Goal: Information Seeking & Learning: Learn about a topic

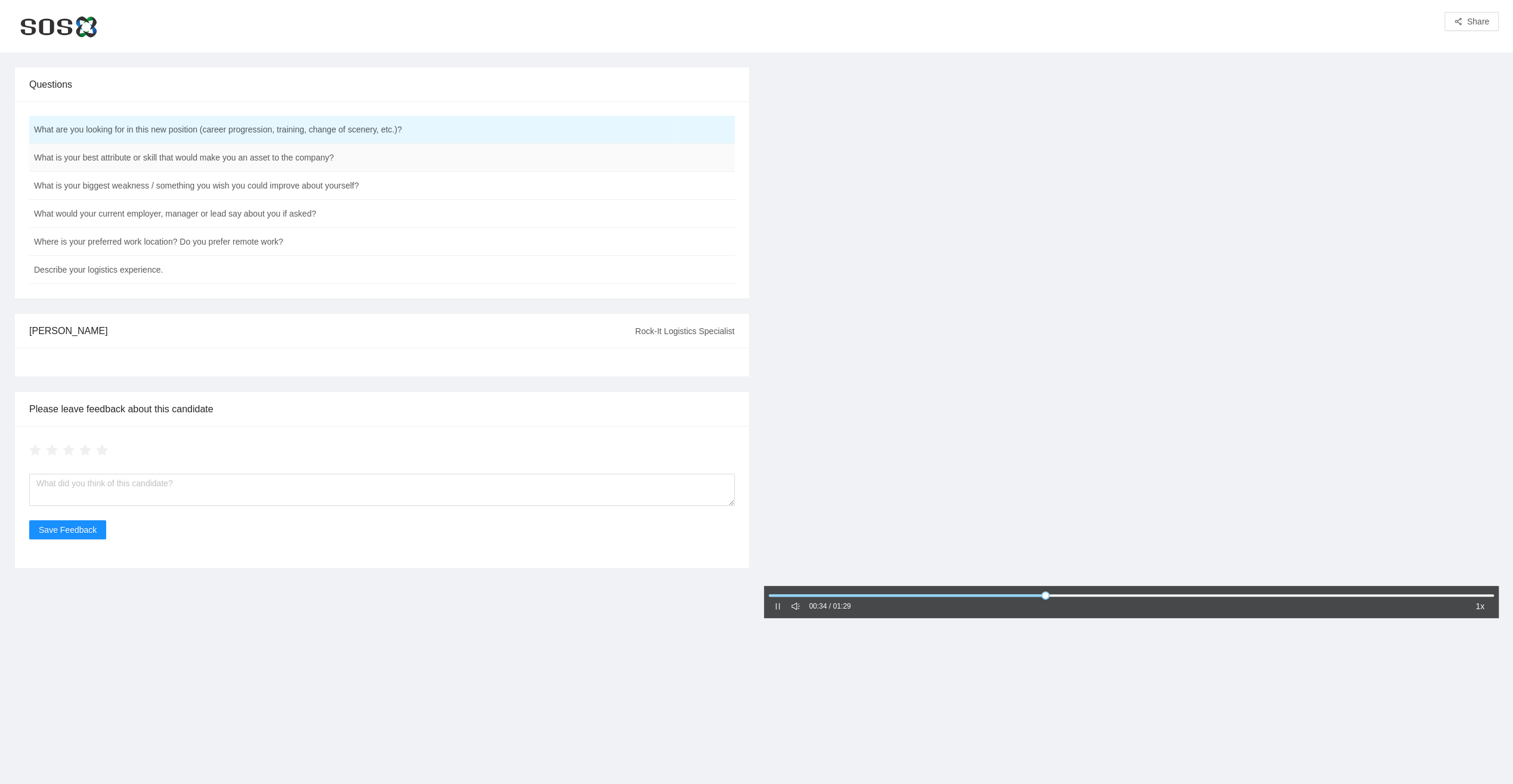
click at [259, 158] on td "What is your best attribute or skill that would make you an asset to the compan…" at bounding box center [352, 158] width 646 height 28
click at [286, 154] on td "What is your best attribute or skill that would make you an asset to the compan…" at bounding box center [352, 158] width 646 height 28
click at [172, 159] on td "What is your best attribute or skill that would make you an asset to the compan…" at bounding box center [352, 158] width 646 height 28
click at [249, 158] on td "What is your best attribute or skill that would make you an asset to the compan…" at bounding box center [352, 158] width 646 height 28
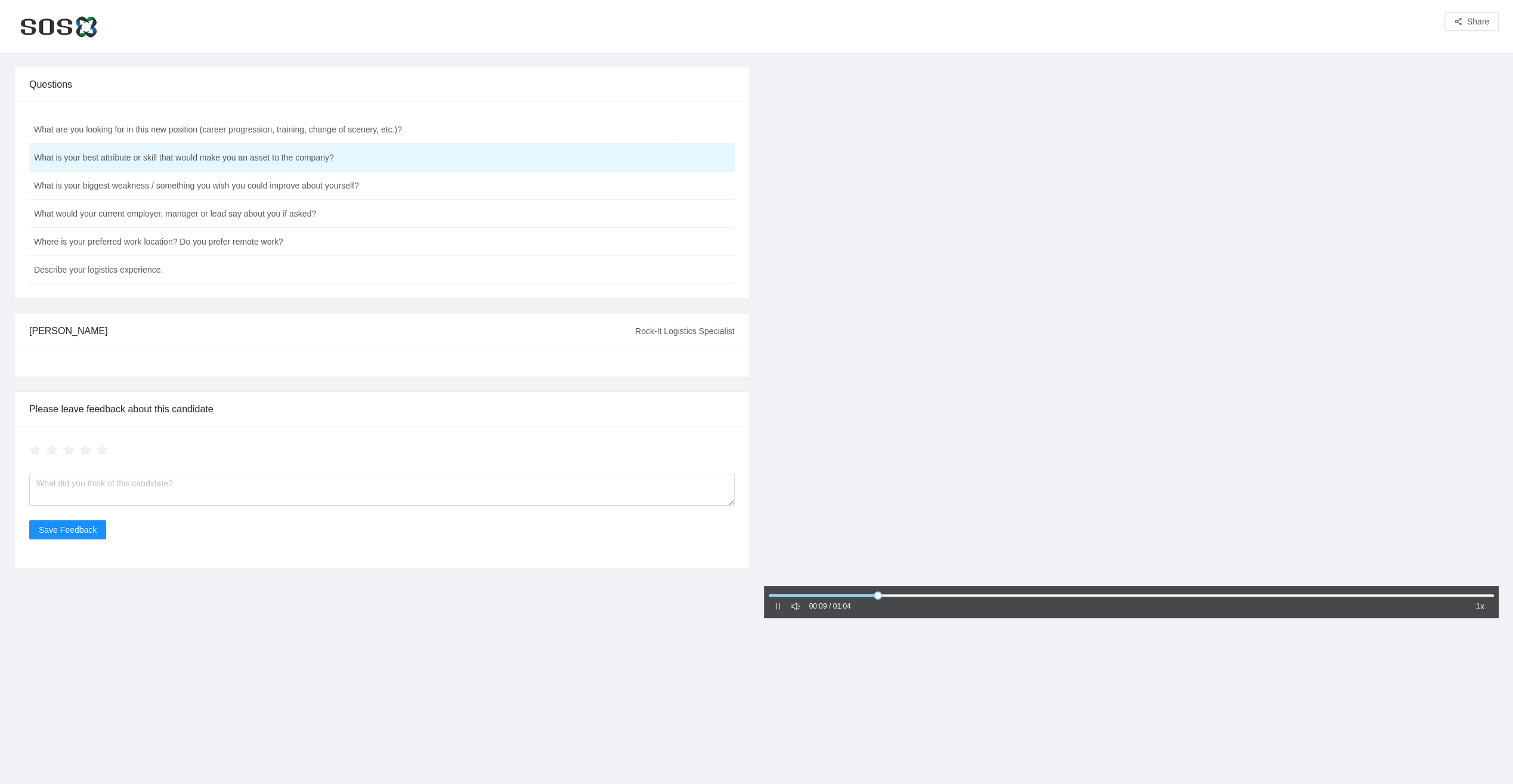
click at [777, 608] on icon "pause" at bounding box center [777, 606] width 9 height 9
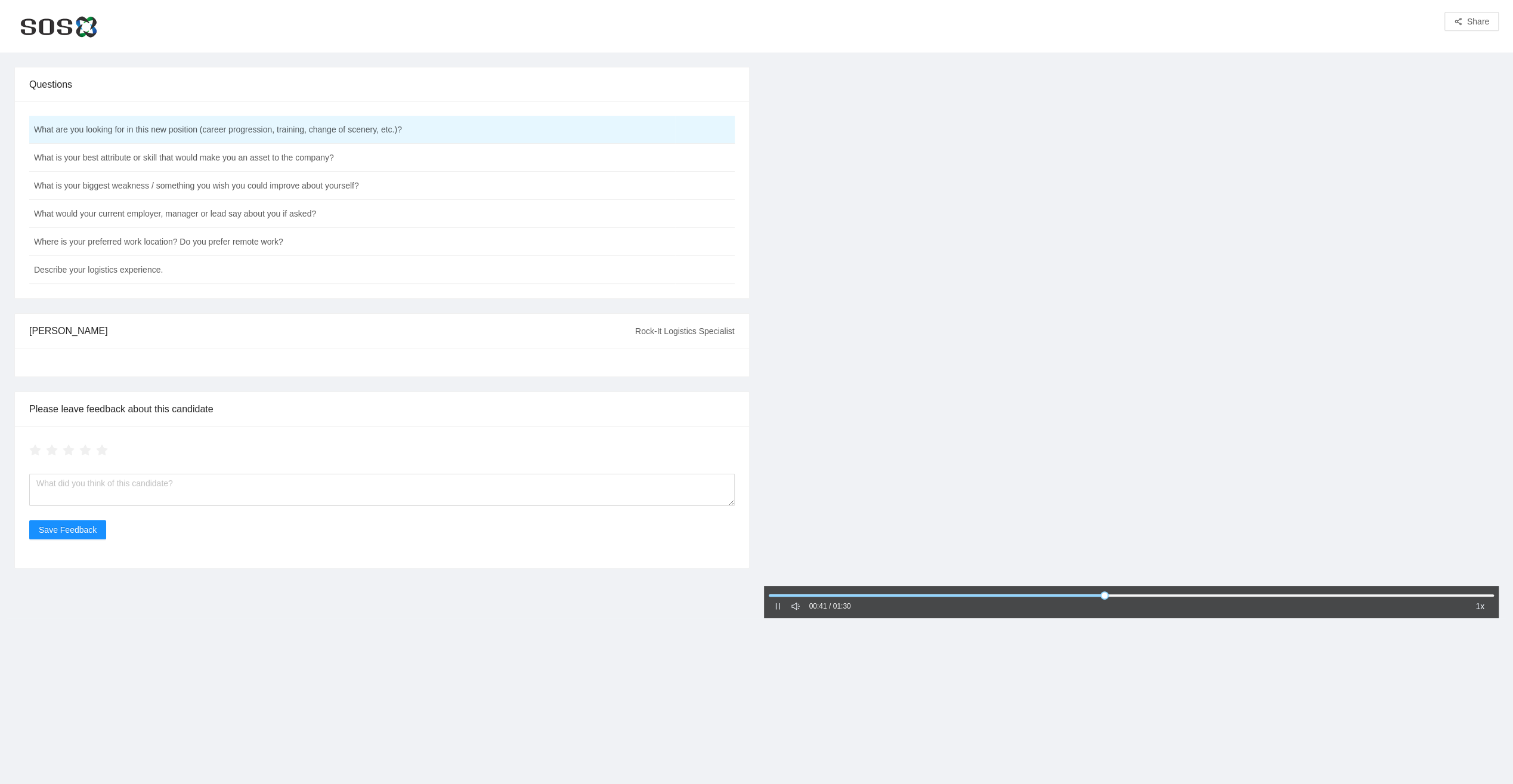
click at [781, 604] on icon "pause" at bounding box center [777, 606] width 9 height 9
